Goal: Task Accomplishment & Management: Use online tool/utility

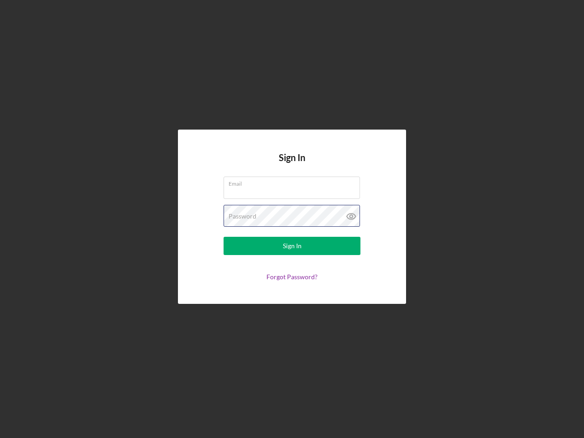
click at [292, 219] on div "Password" at bounding box center [292, 216] width 137 height 23
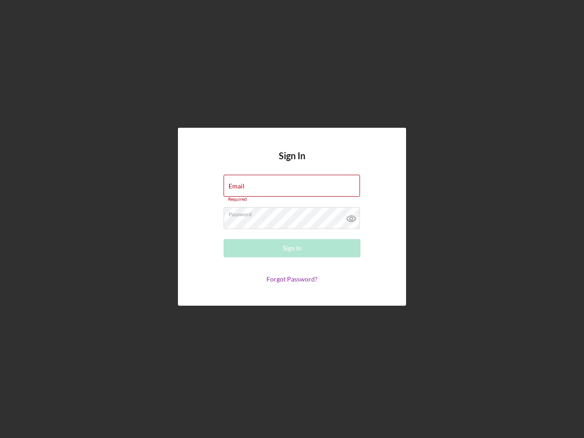
click at [351, 216] on icon at bounding box center [351, 218] width 23 height 23
